Goal: Information Seeking & Learning: Learn about a topic

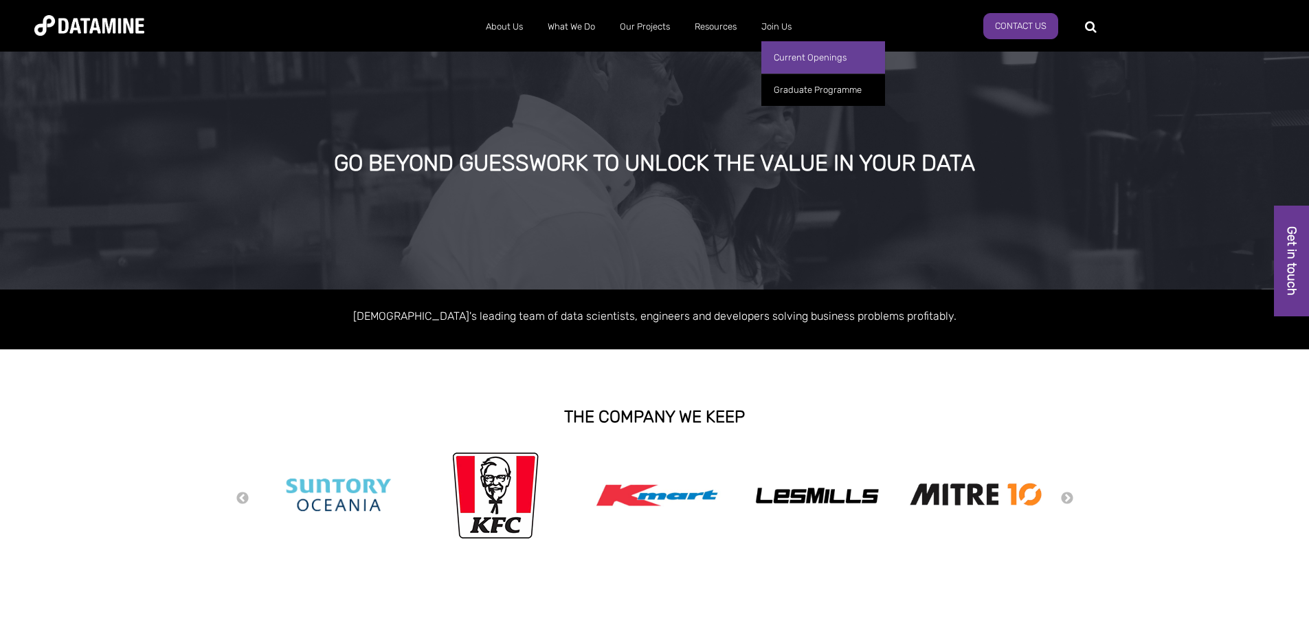
click at [788, 48] on link "Current Openings" at bounding box center [823, 57] width 124 height 32
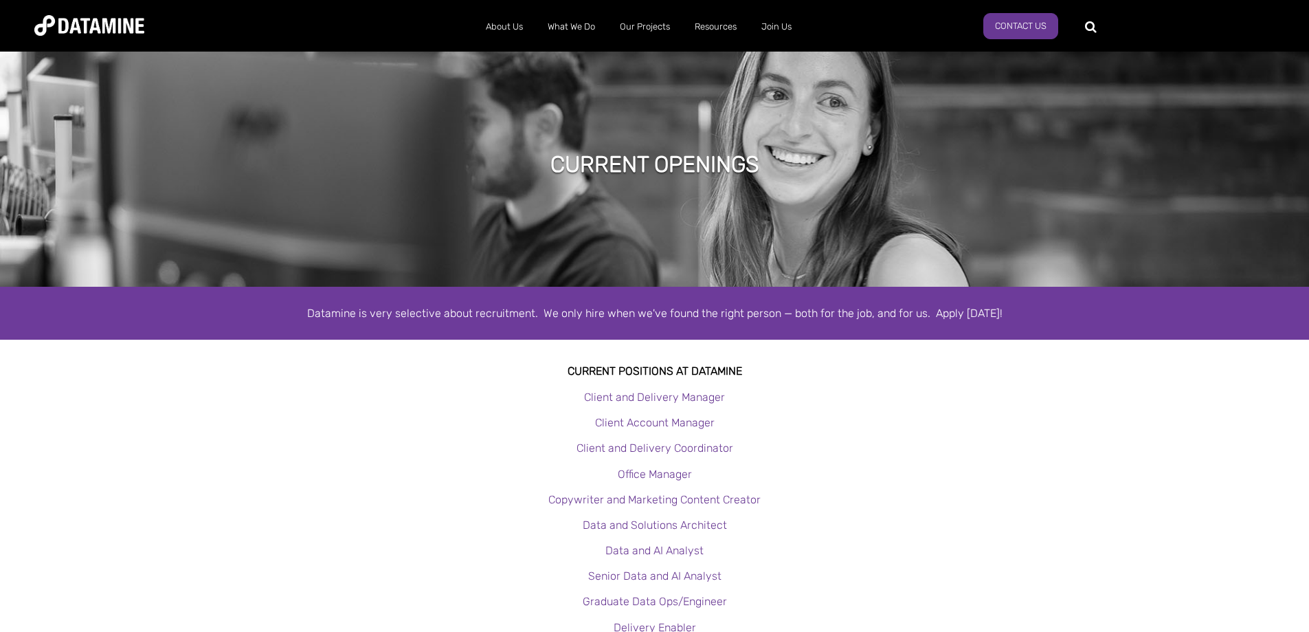
scroll to position [115, 0]
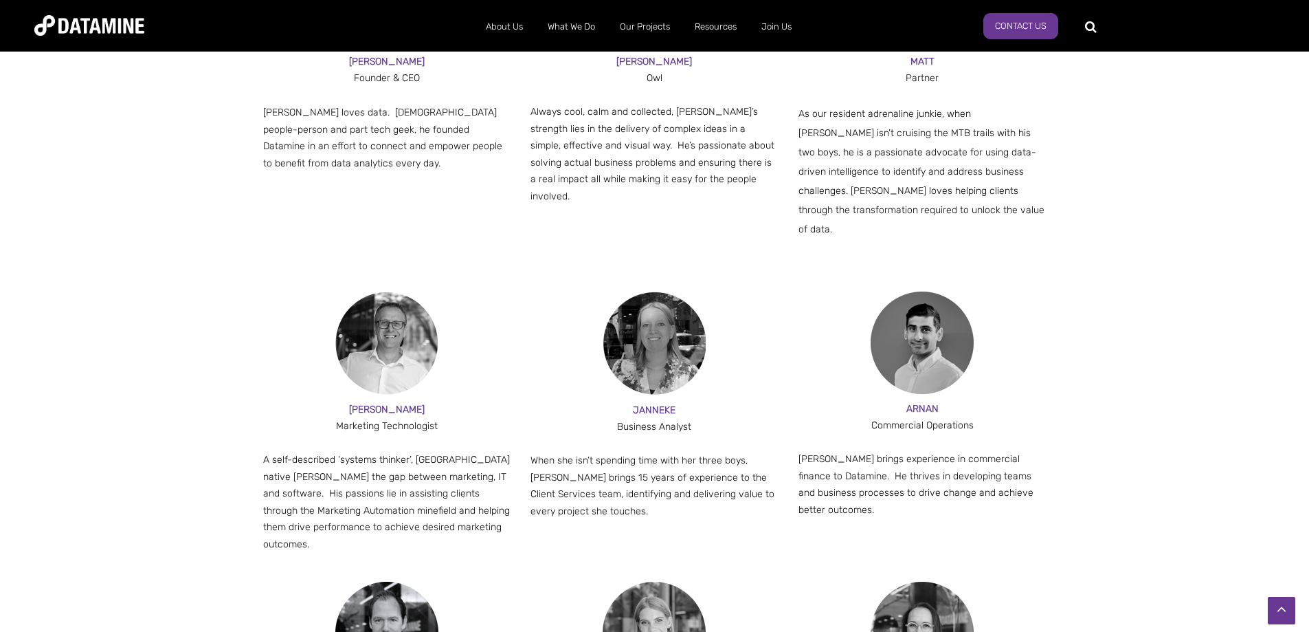
scroll to position [1031, 0]
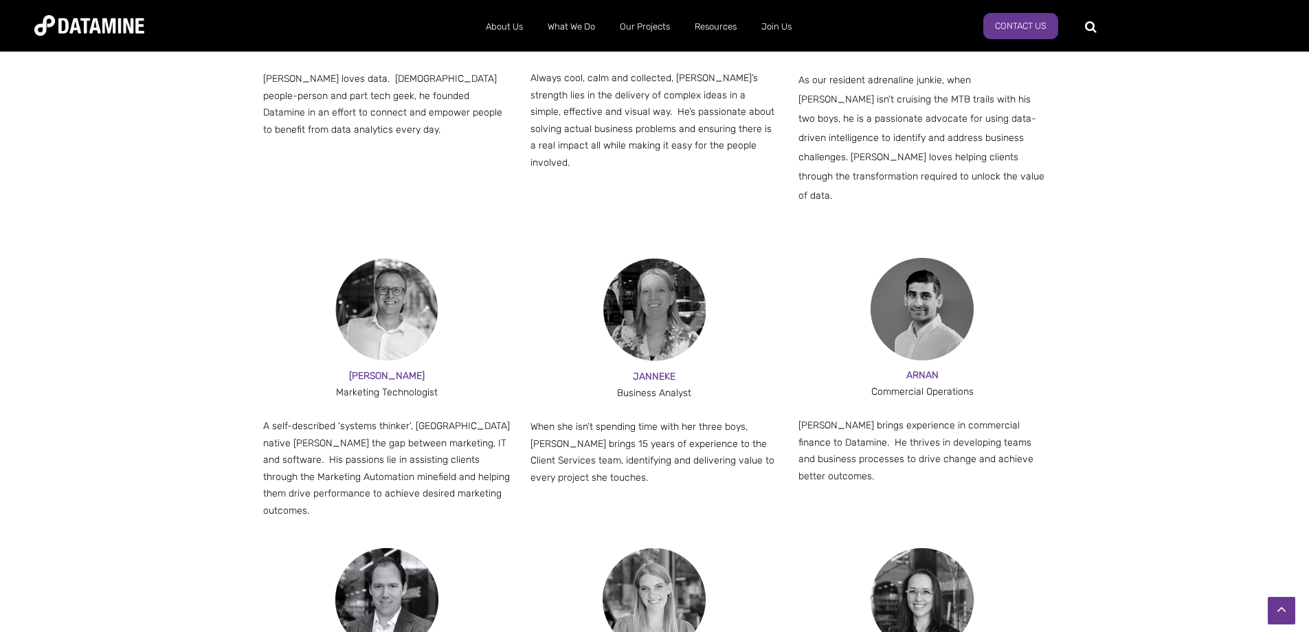
click at [427, 418] on p "A self-described ‘systems thinker’, Manchester native Andy bridges the gap betw…" at bounding box center [387, 468] width 248 height 101
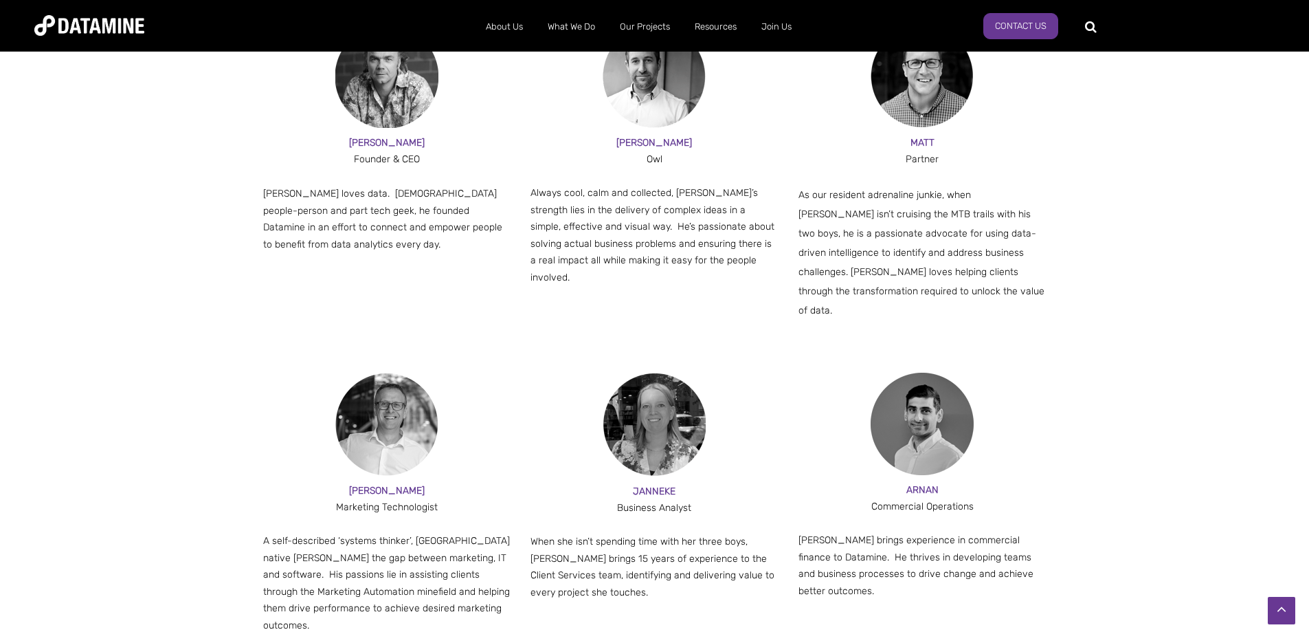
scroll to position [802, 0]
